Goal: Task Accomplishment & Management: Manage account settings

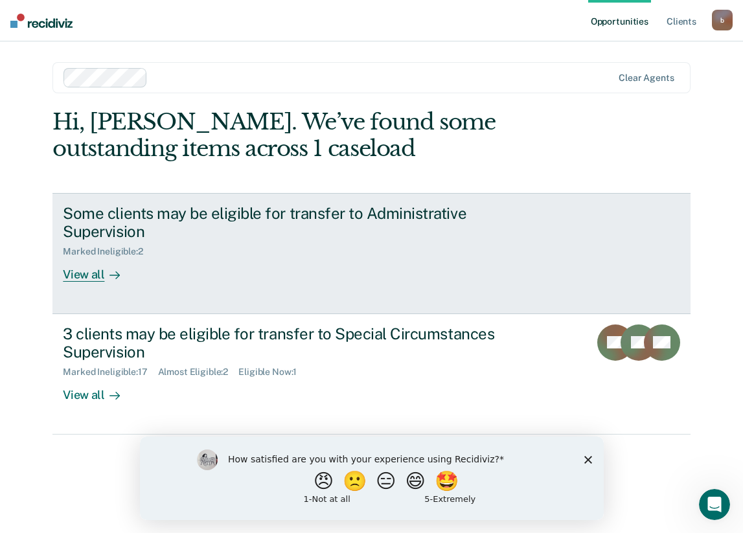
click at [336, 259] on div "Some clients may be eligible for transfer to Administrative Supervision Marked …" at bounding box center [306, 243] width 486 height 78
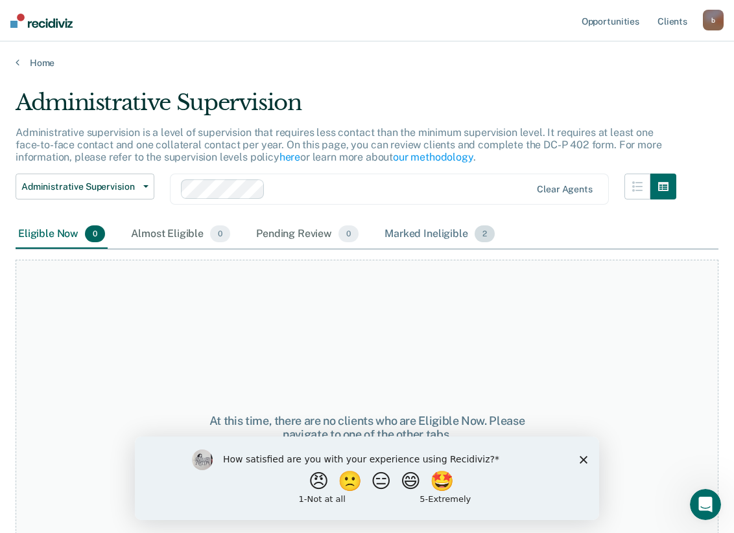
click at [405, 232] on div "Marked Ineligible 2" at bounding box center [439, 234] width 115 height 29
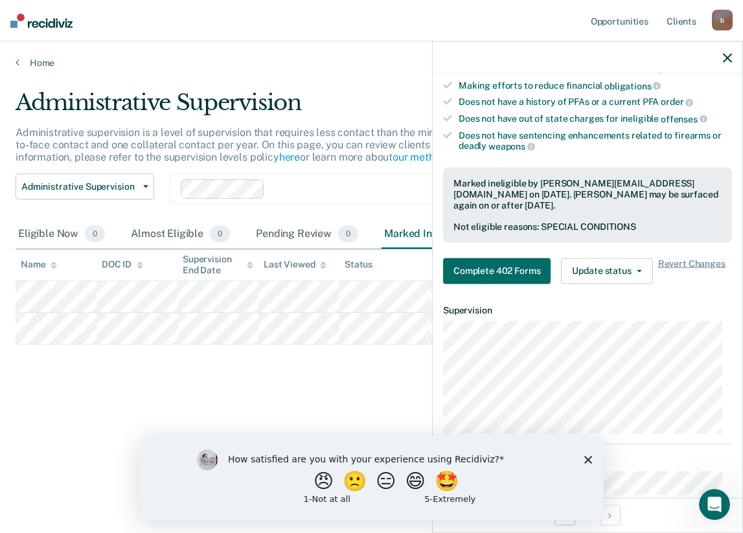
scroll to position [233, 0]
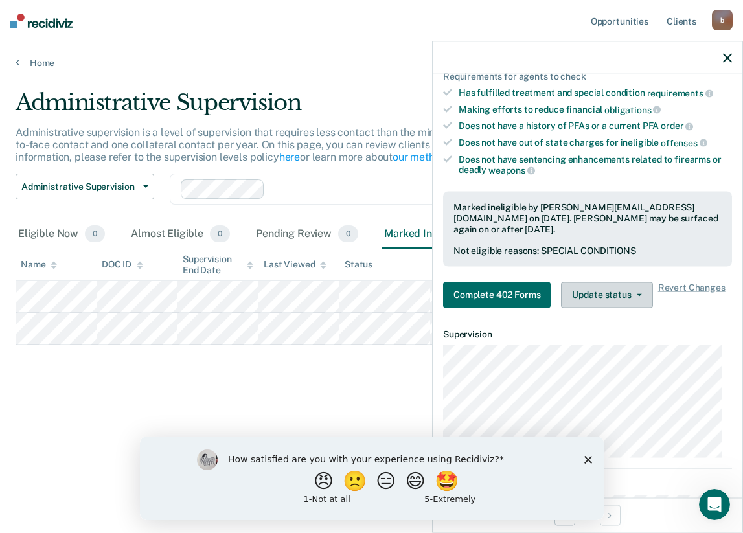
click at [594, 299] on button "Update status" at bounding box center [606, 295] width 91 height 26
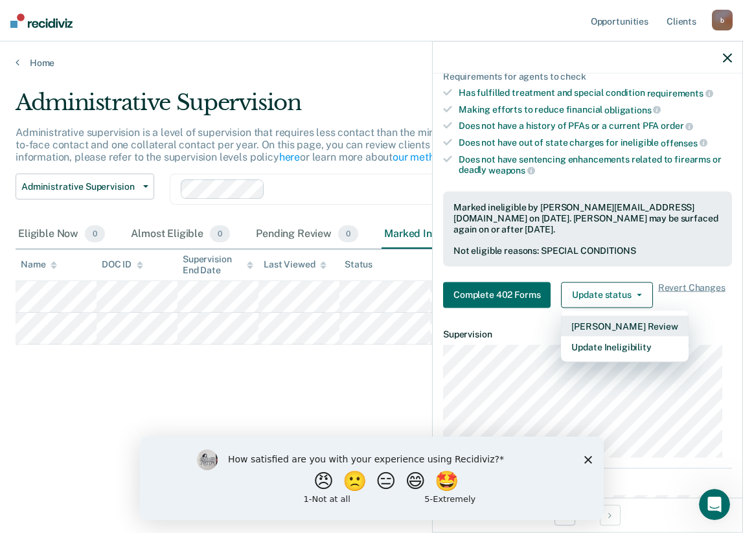
click at [585, 325] on button "[PERSON_NAME] Review" at bounding box center [624, 326] width 127 height 21
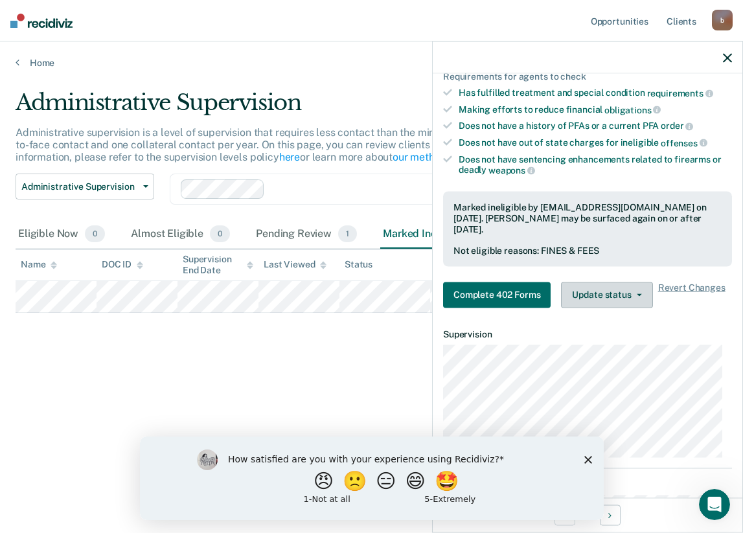
click at [590, 287] on button "Update status" at bounding box center [606, 295] width 91 height 26
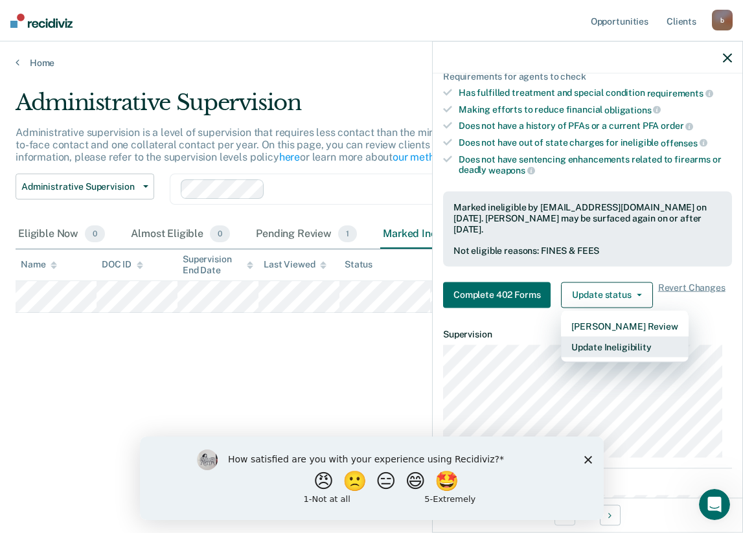
click at [589, 340] on button "Update Ineligibility" at bounding box center [624, 346] width 127 height 21
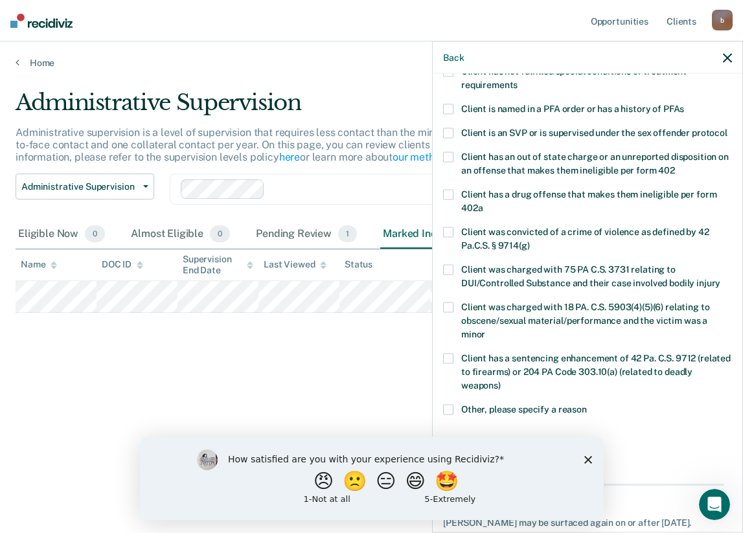
scroll to position [157, 0]
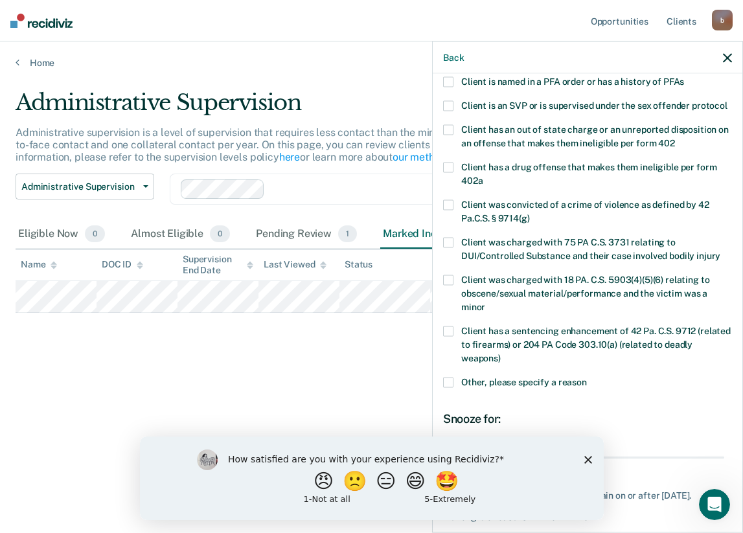
click at [446, 388] on span at bounding box center [448, 382] width 10 height 10
click at [587, 377] on input "Other, please specify a reason" at bounding box center [587, 377] width 0 height 0
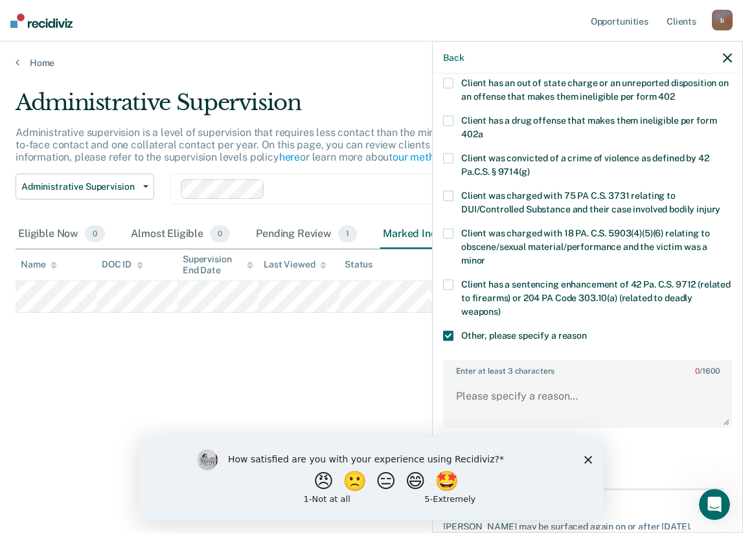
scroll to position [287, 0]
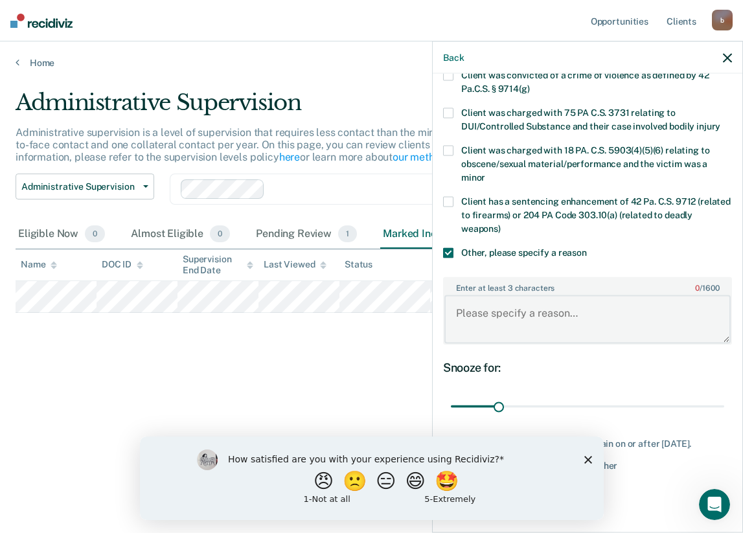
click at [491, 322] on textarea "Enter at least 3 characters 0 / 1600" at bounding box center [588, 319] width 286 height 48
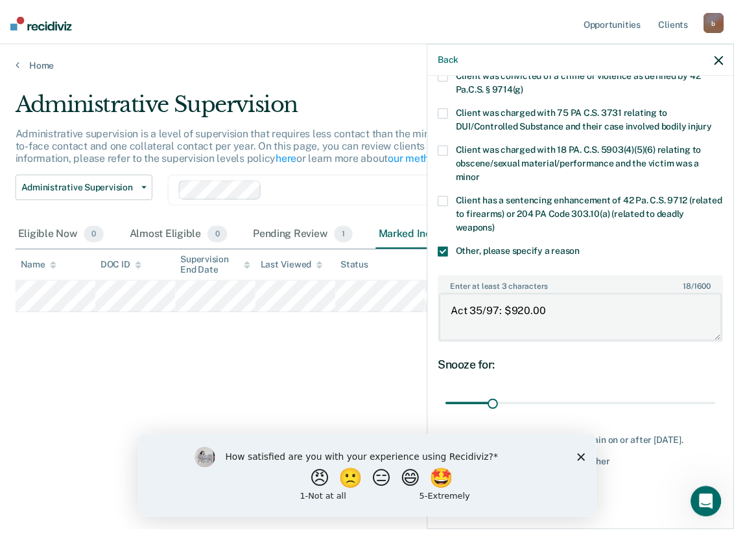
scroll to position [301, 0]
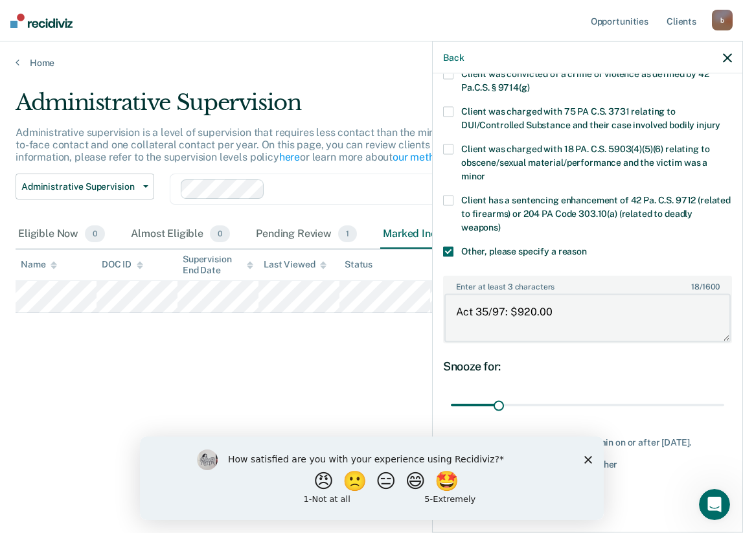
type textarea "Act 35/97: $920.00"
click at [586, 454] on div "How satisfied are you with your experience using Recidiviz? 😠 🙁 😑 😄 🤩 1 - Not a…" at bounding box center [371, 478] width 464 height 84
click at [585, 461] on polygon "Close survey" at bounding box center [588, 460] width 8 height 8
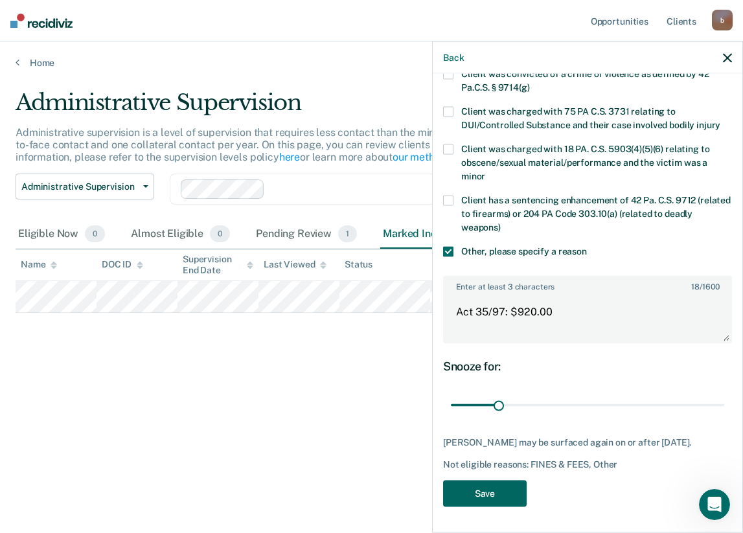
click at [468, 492] on button "Save" at bounding box center [485, 493] width 84 height 27
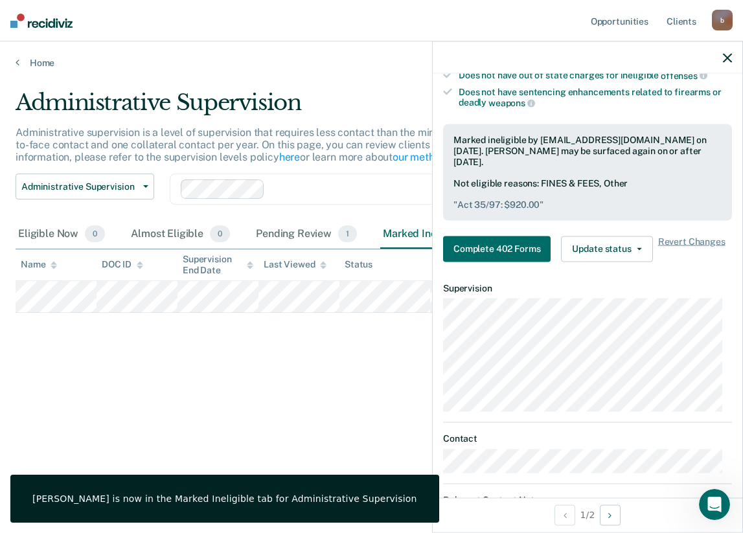
click at [326, 346] on div "Administrative Supervision Administrative supervision is a level of supervision…" at bounding box center [372, 262] width 712 height 347
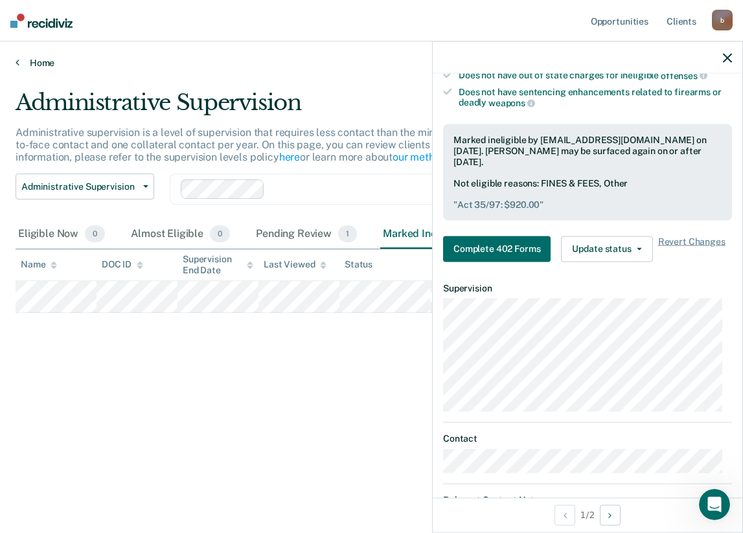
click at [19, 65] on icon at bounding box center [18, 62] width 4 height 10
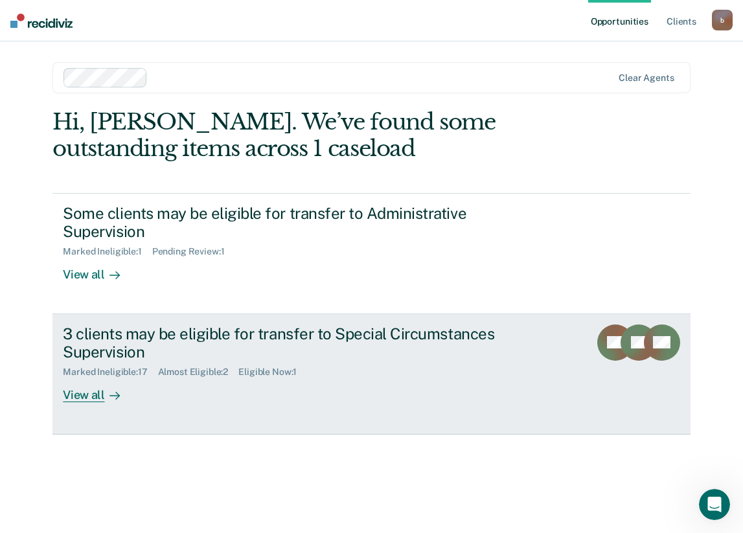
click at [277, 346] on div "3 clients may be eligible for transfer to Special Circumstances Supervision" at bounding box center [290, 344] width 455 height 38
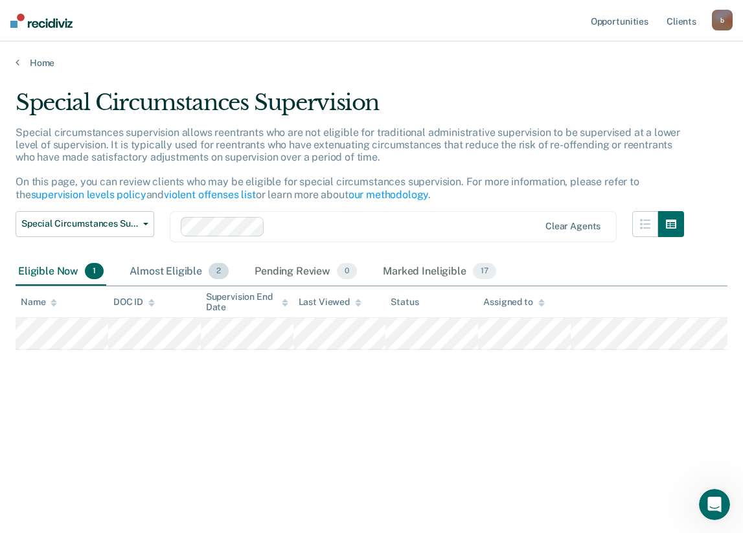
click at [154, 275] on div "Almost Eligible 2" at bounding box center [179, 272] width 104 height 29
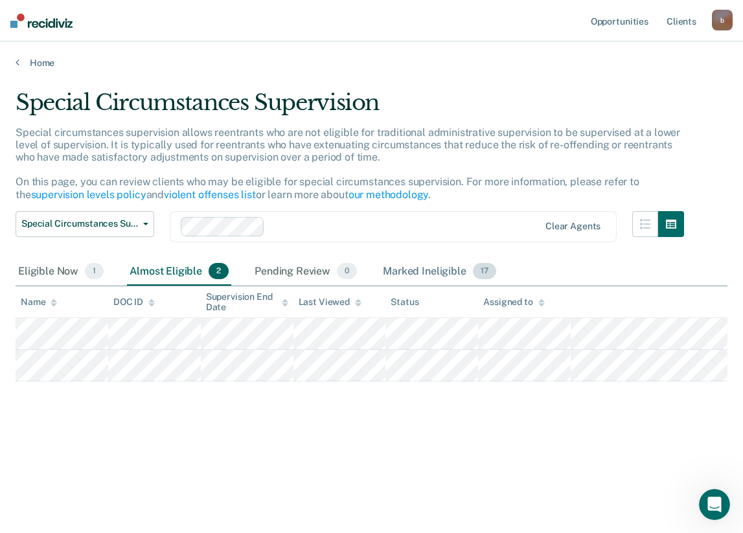
click at [434, 268] on div "Marked Ineligible 17" at bounding box center [439, 272] width 118 height 29
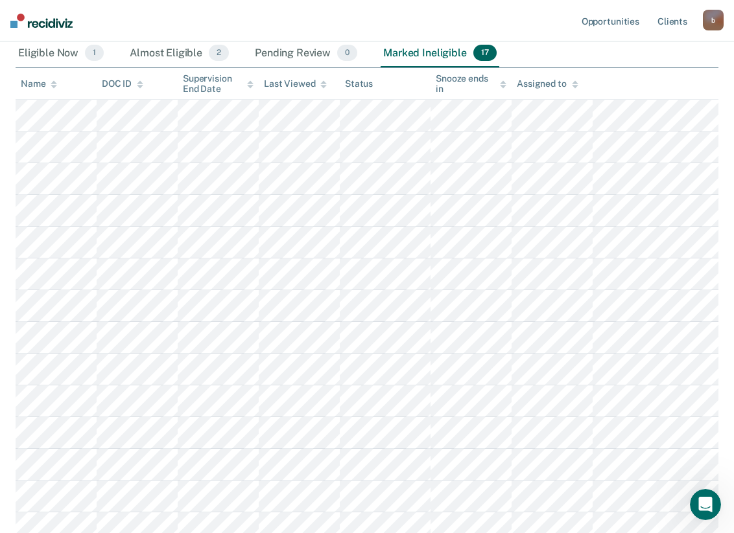
scroll to position [159, 0]
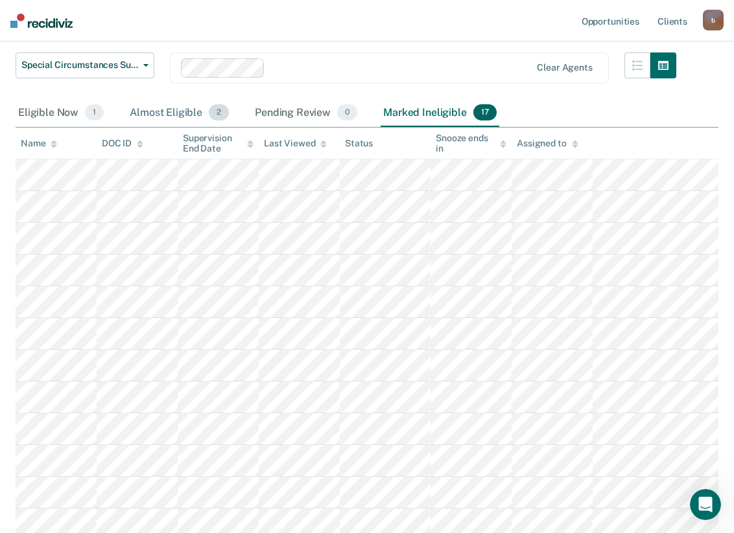
click at [145, 108] on div "Almost Eligible 2" at bounding box center [179, 113] width 104 height 29
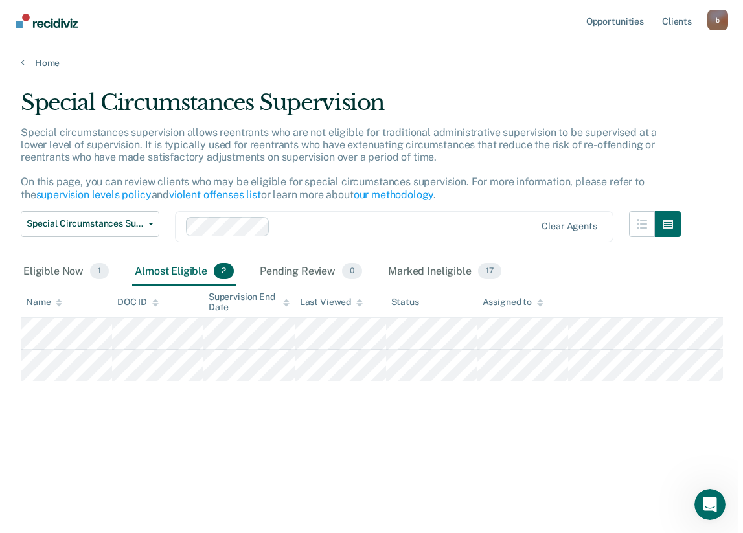
scroll to position [0, 0]
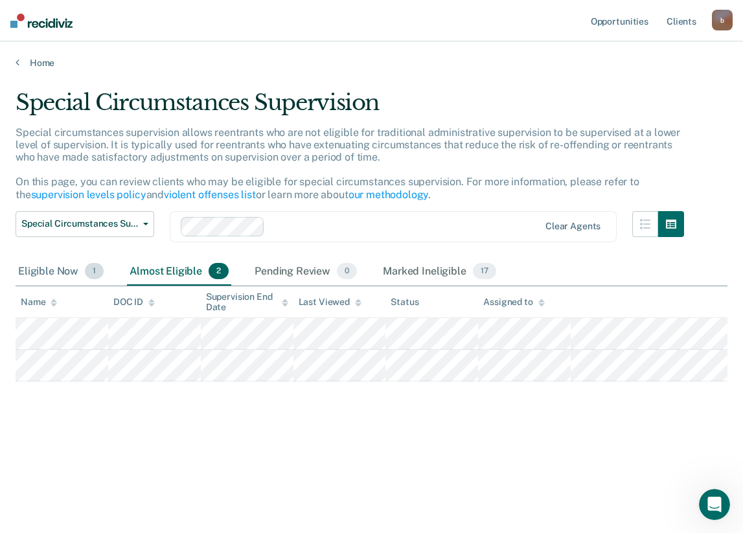
click at [48, 264] on div "Eligible Now 1" at bounding box center [61, 272] width 91 height 29
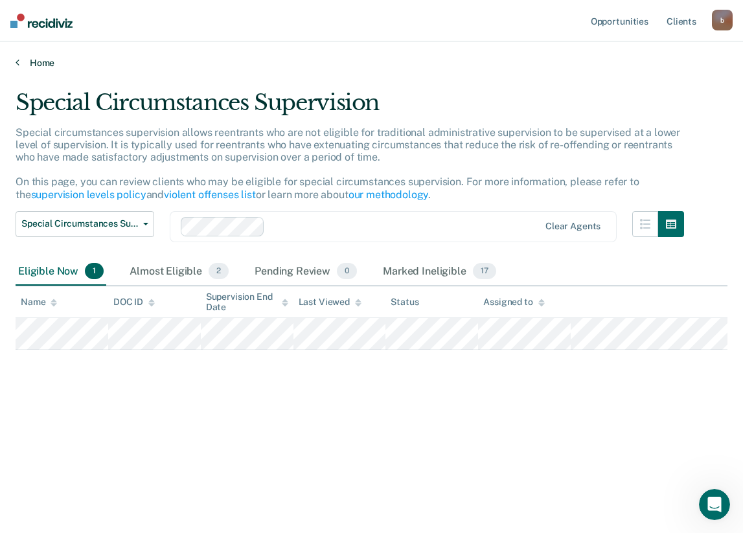
click at [31, 62] on link "Home" at bounding box center [372, 63] width 712 height 12
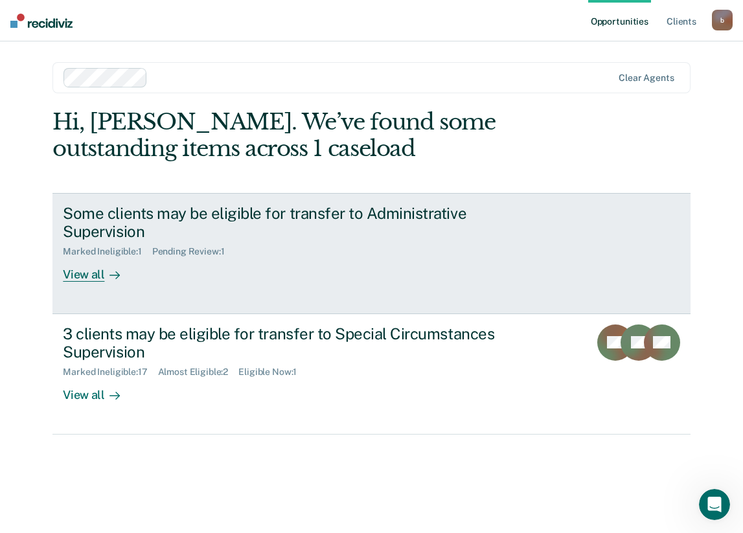
click at [191, 264] on div "Some clients may be eligible for transfer to Administrative Supervision Marked …" at bounding box center [306, 243] width 486 height 78
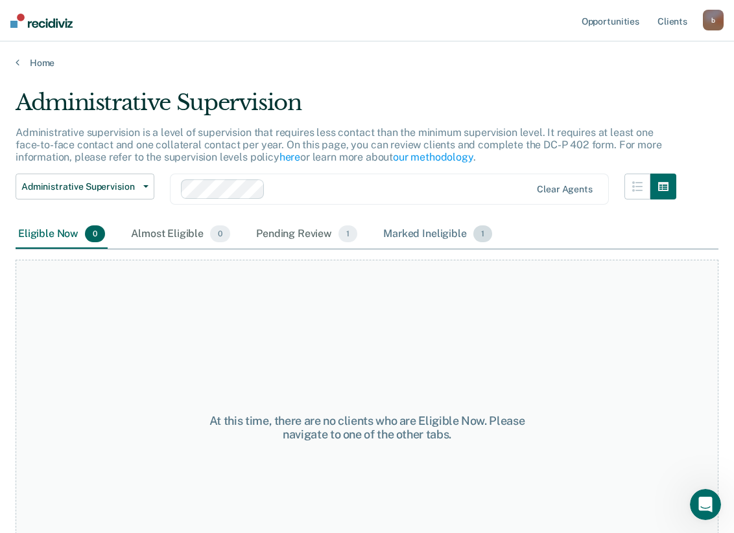
click at [410, 236] on div "Marked Ineligible 1" at bounding box center [437, 234] width 114 height 29
